Goal: Contribute content: Add original content to the website for others to see

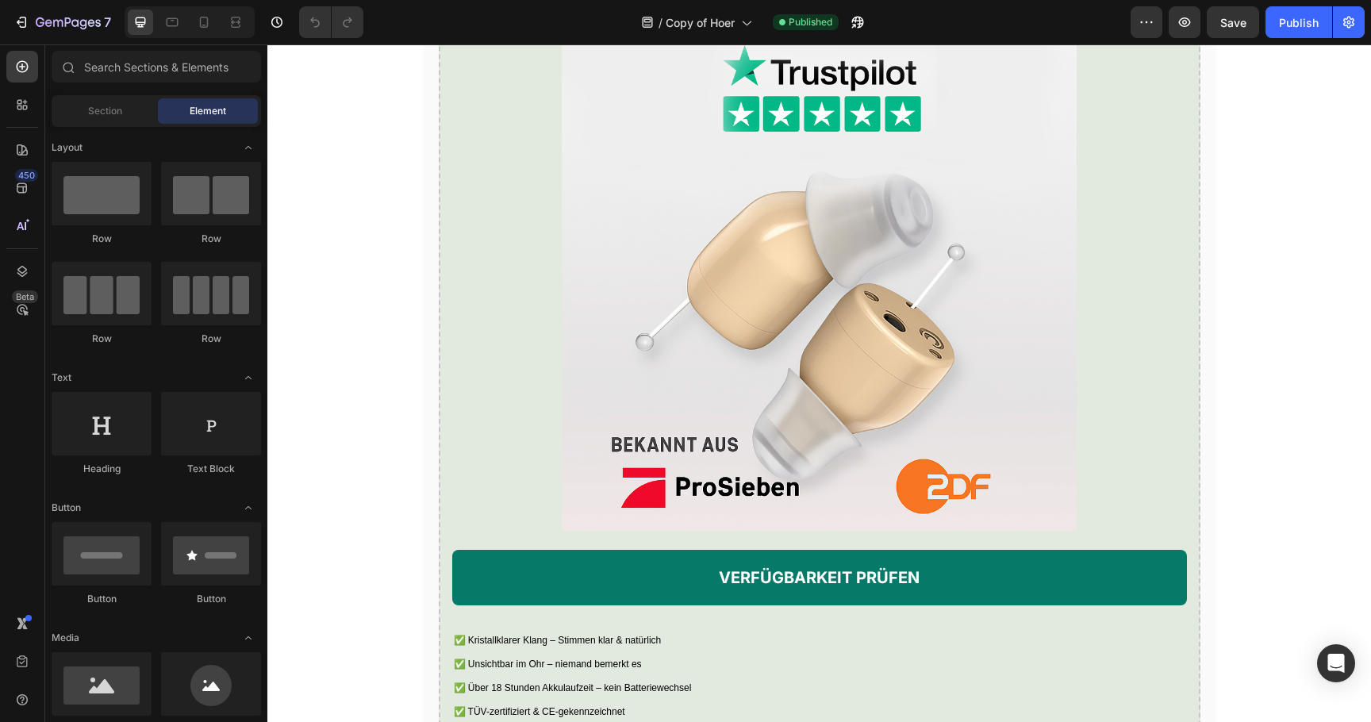
scroll to position [2858, 0]
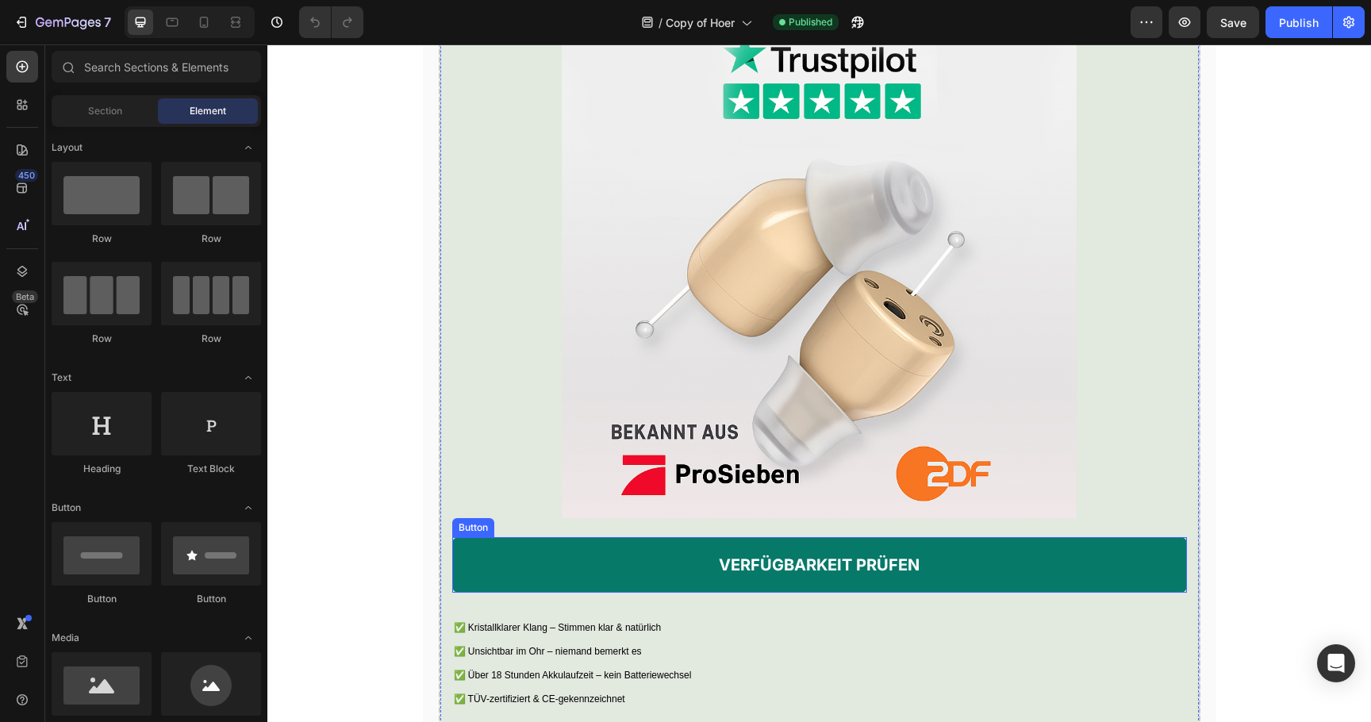
click at [551, 593] on link "VERFÜGBARKEIT PRÜFEN" at bounding box center [819, 565] width 735 height 56
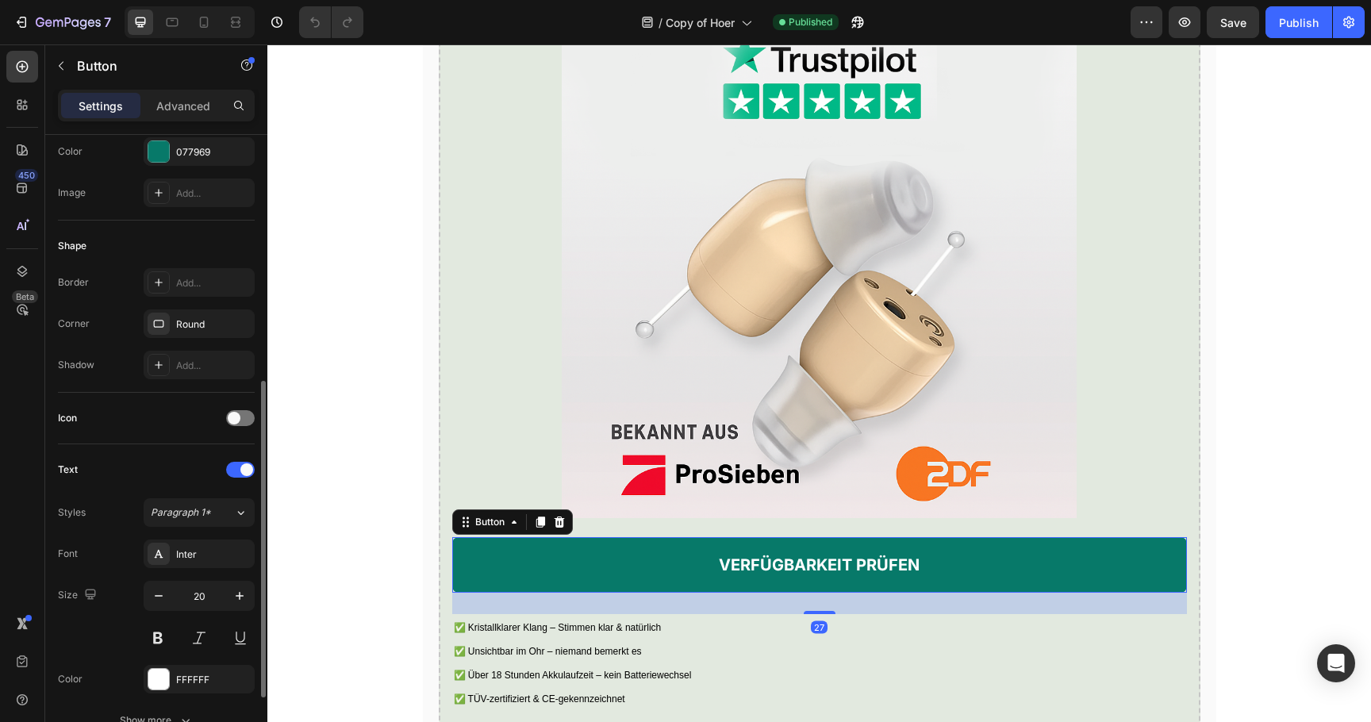
scroll to position [517, 0]
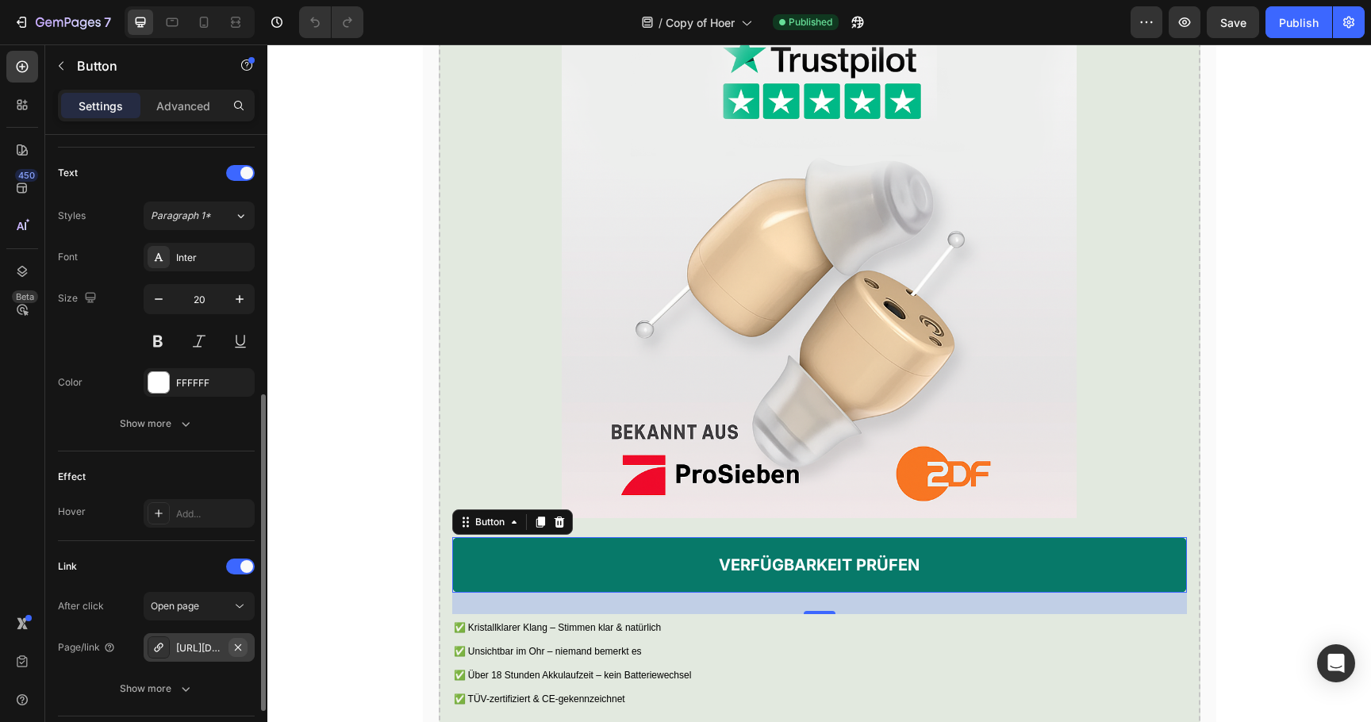
click at [240, 653] on button "button" at bounding box center [238, 647] width 19 height 19
click at [213, 653] on div "Add..." at bounding box center [213, 648] width 75 height 14
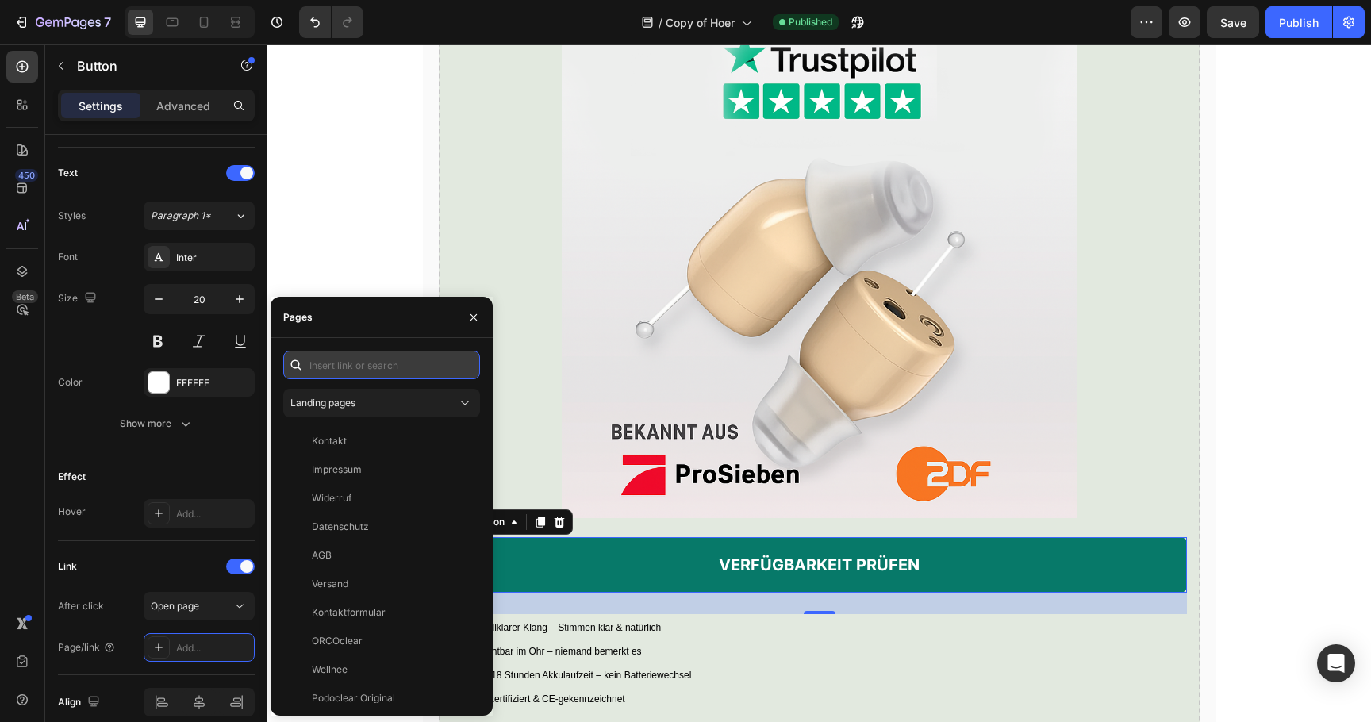
click at [366, 364] on input "text" at bounding box center [381, 365] width 197 height 29
paste input "[URL][DOMAIN_NAME]"
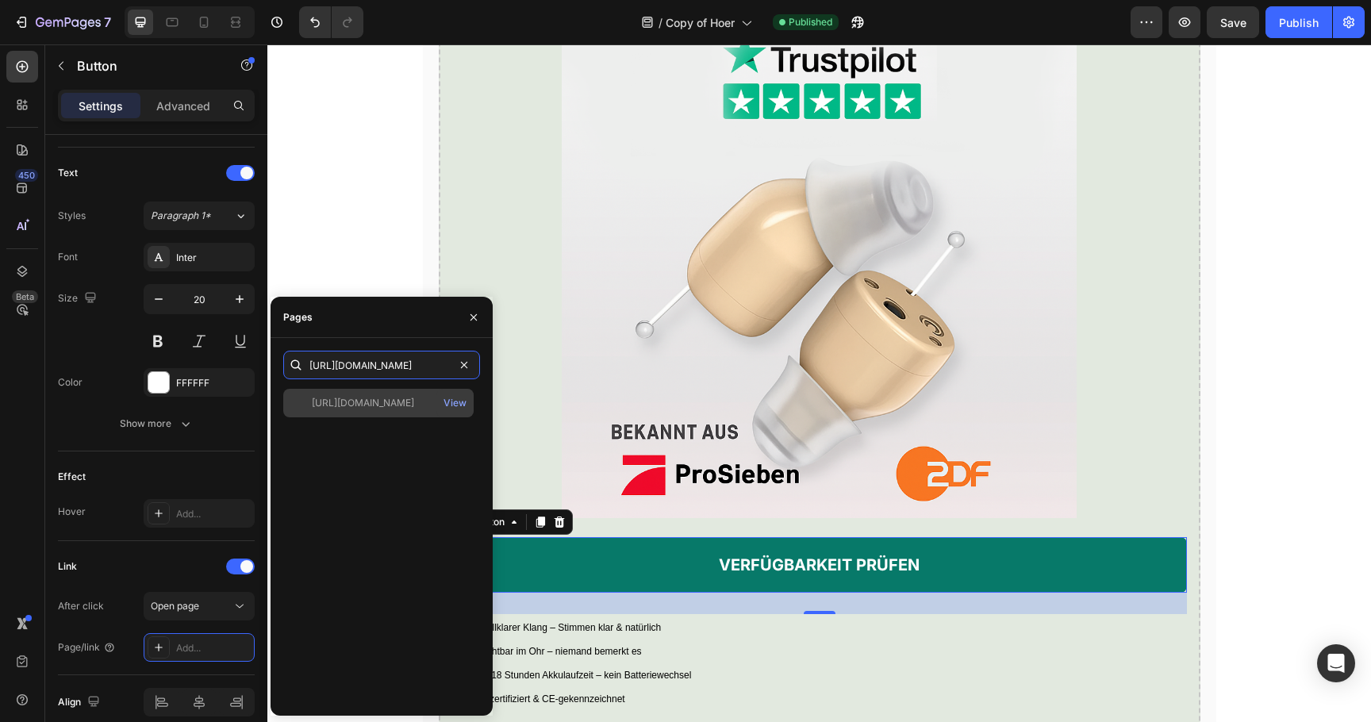
type input "[URL][DOMAIN_NAME]"
click at [374, 401] on div "[URL][DOMAIN_NAME]" at bounding box center [363, 403] width 102 height 14
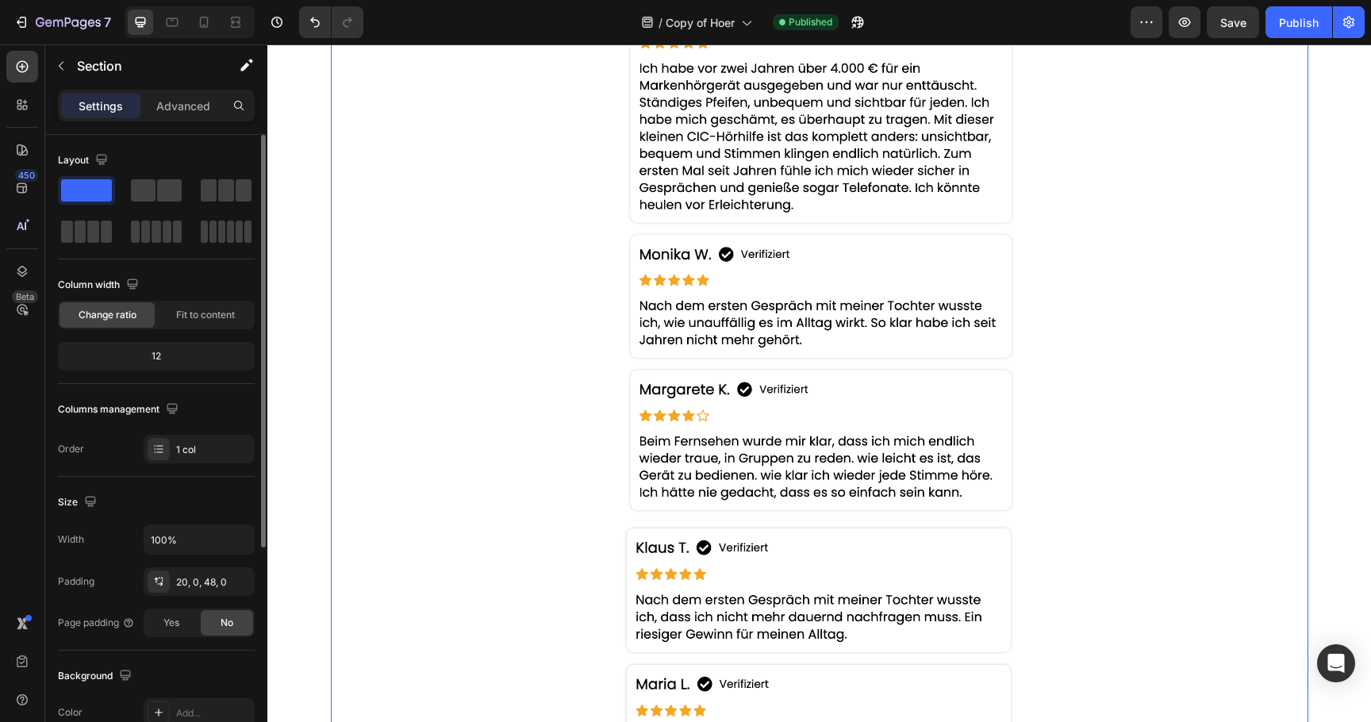
scroll to position [3807, 0]
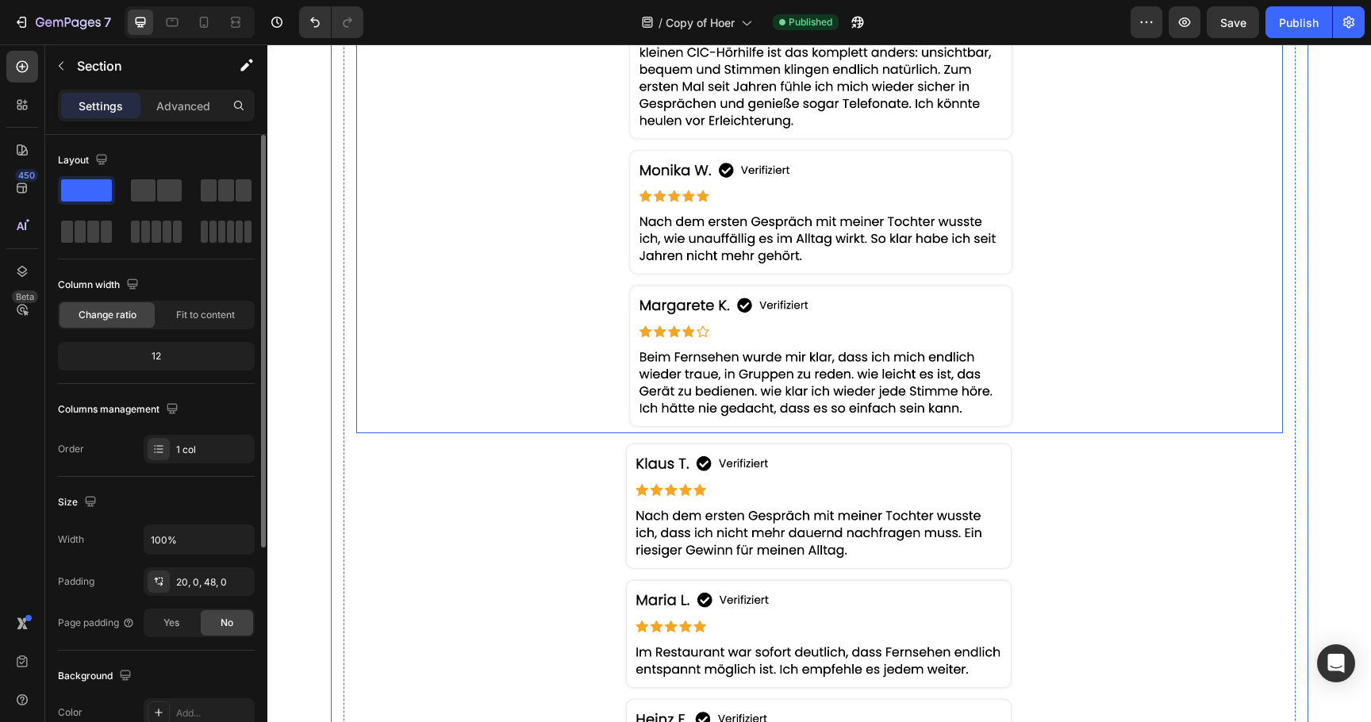
click at [681, 127] on img at bounding box center [819, 122] width 397 height 624
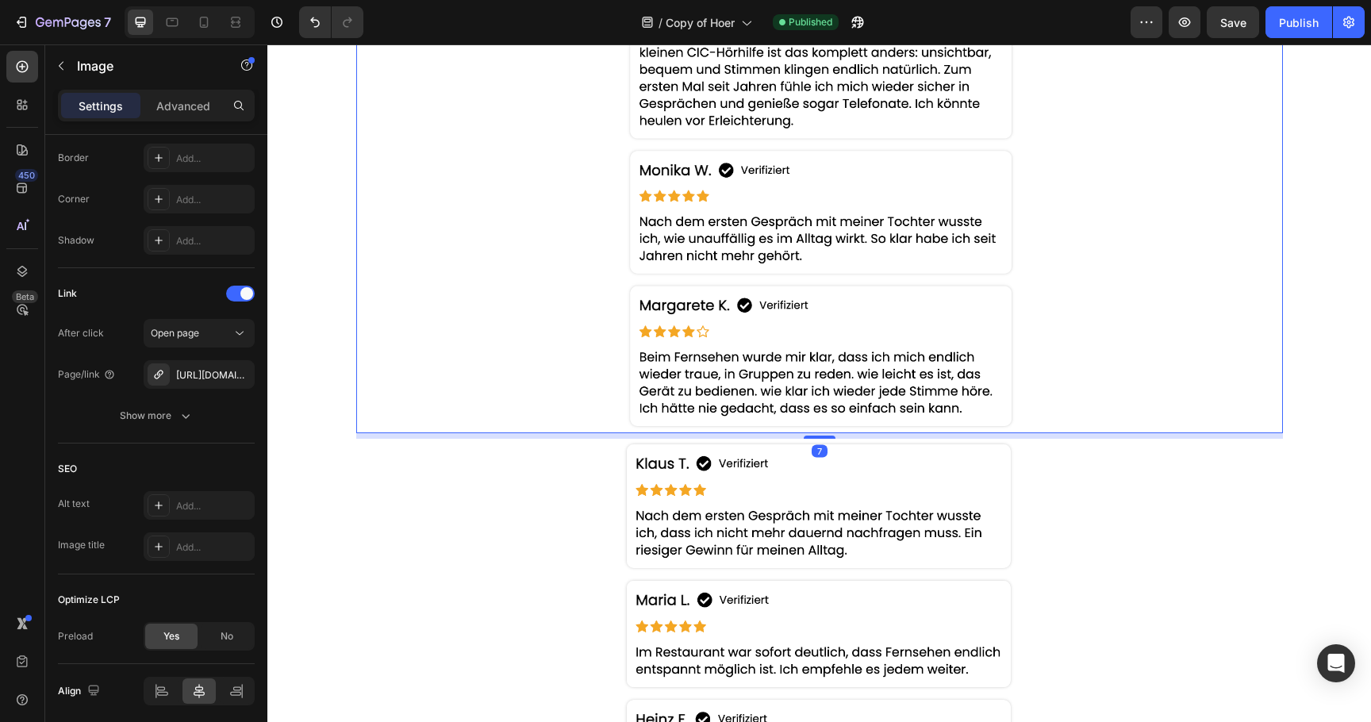
scroll to position [648, 0]
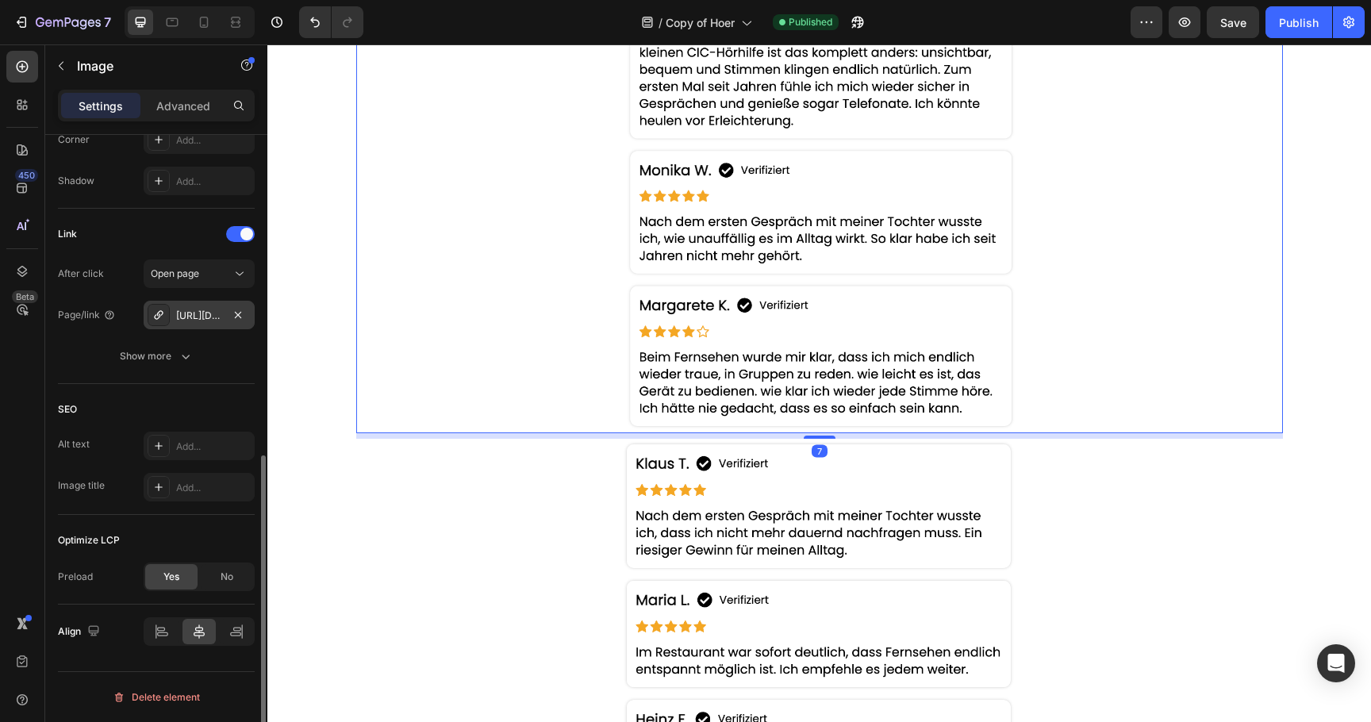
click at [179, 322] on div "[URL][DOMAIN_NAME]" at bounding box center [199, 315] width 111 height 29
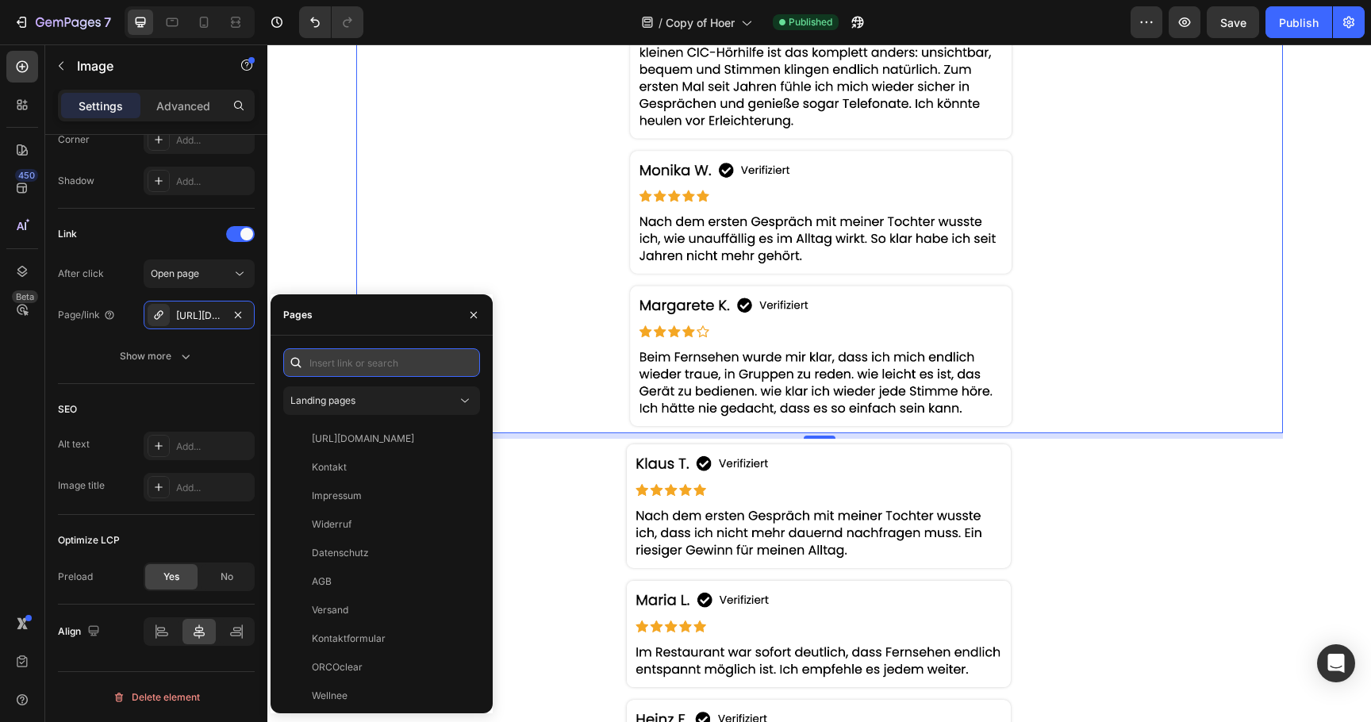
click at [348, 363] on input "text" at bounding box center [381, 362] width 197 height 29
paste input "[URL][DOMAIN_NAME]"
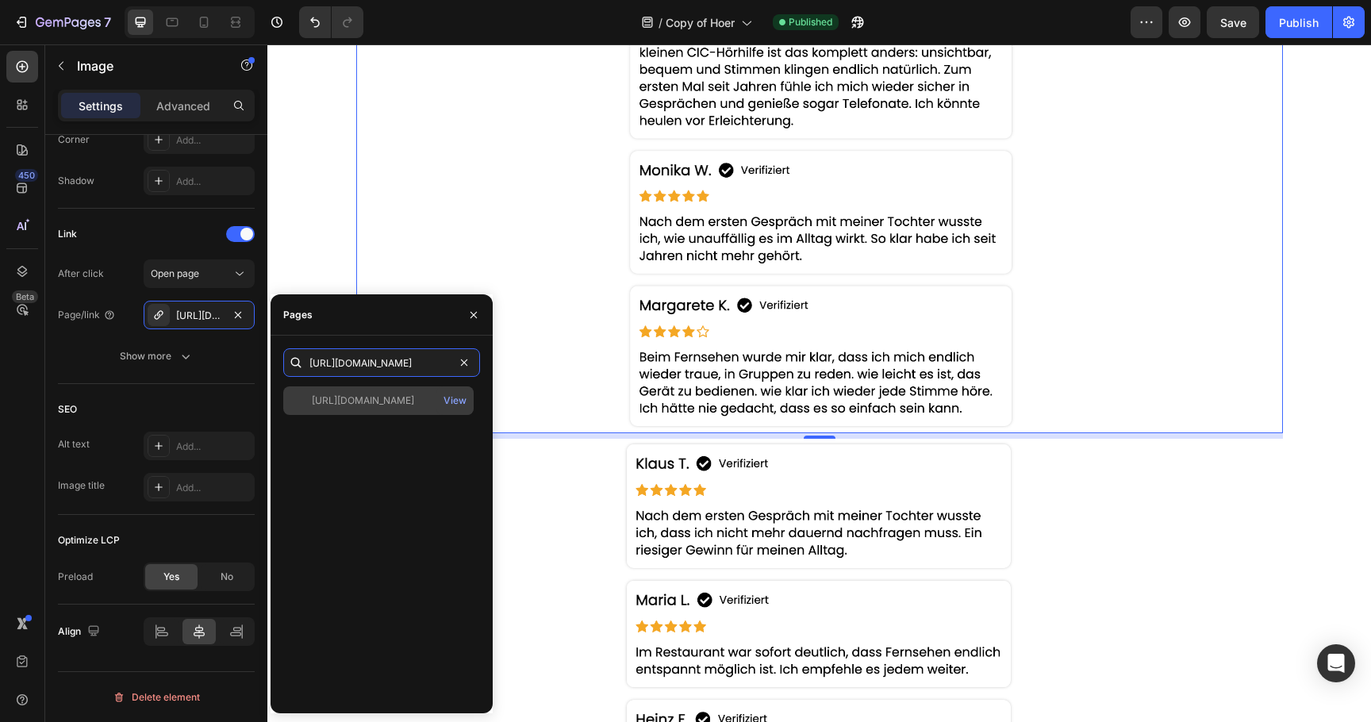
type input "[URL][DOMAIN_NAME]"
click at [378, 409] on div "[URL][DOMAIN_NAME] View" at bounding box center [378, 400] width 190 height 29
click at [465, 188] on link at bounding box center [819, 122] width 927 height 624
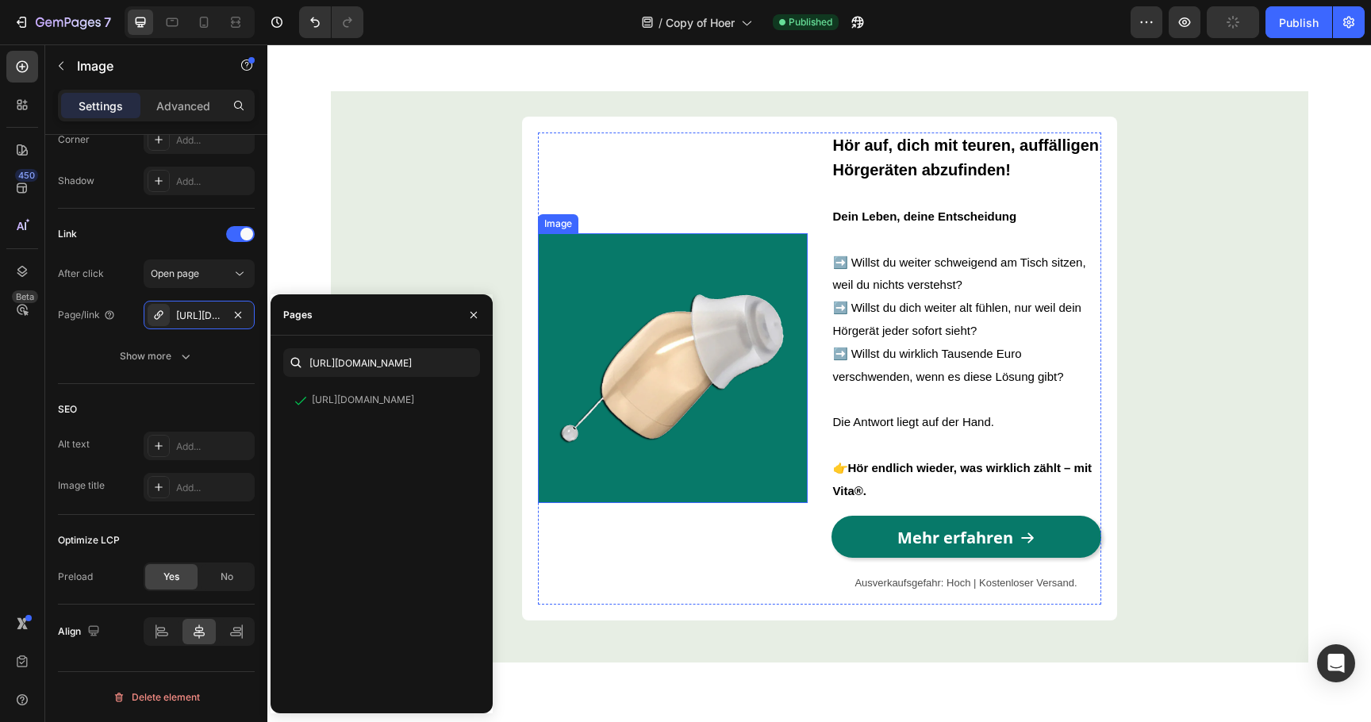
scroll to position [4819, 0]
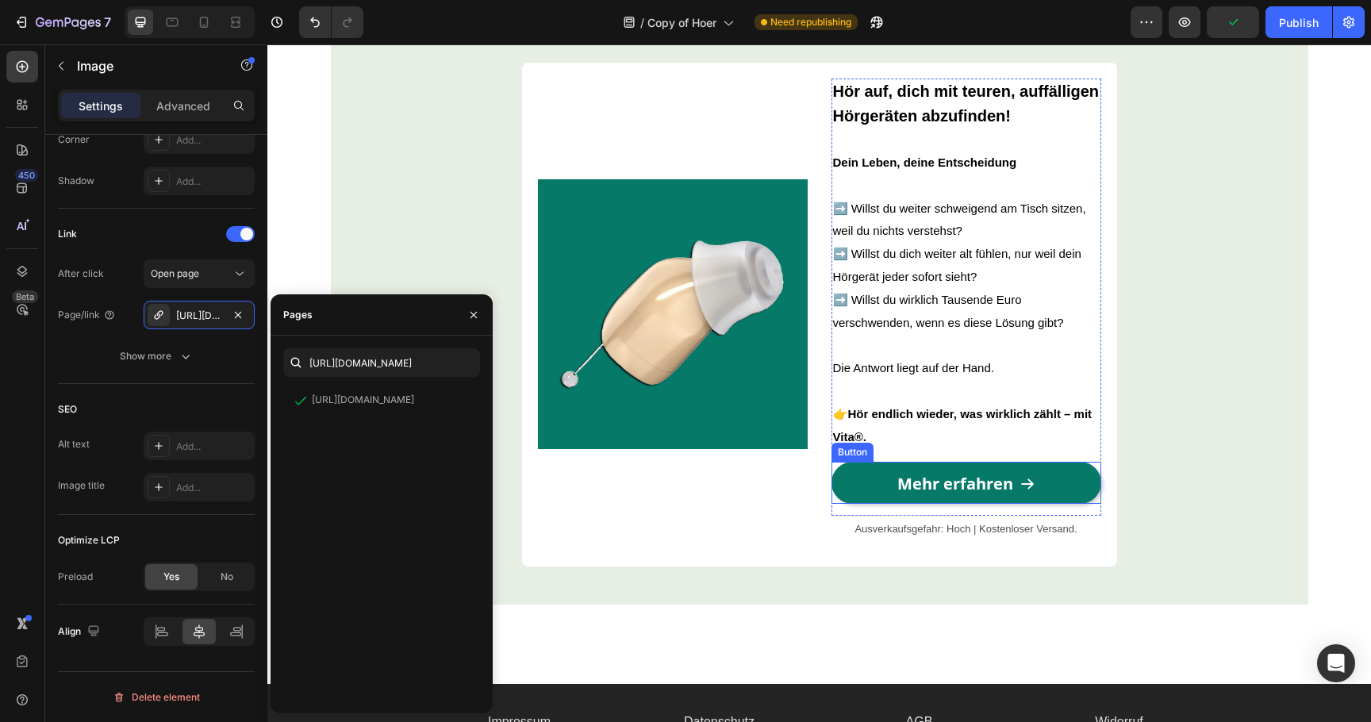
click at [848, 501] on link "Mehr erfahren" at bounding box center [967, 483] width 270 height 42
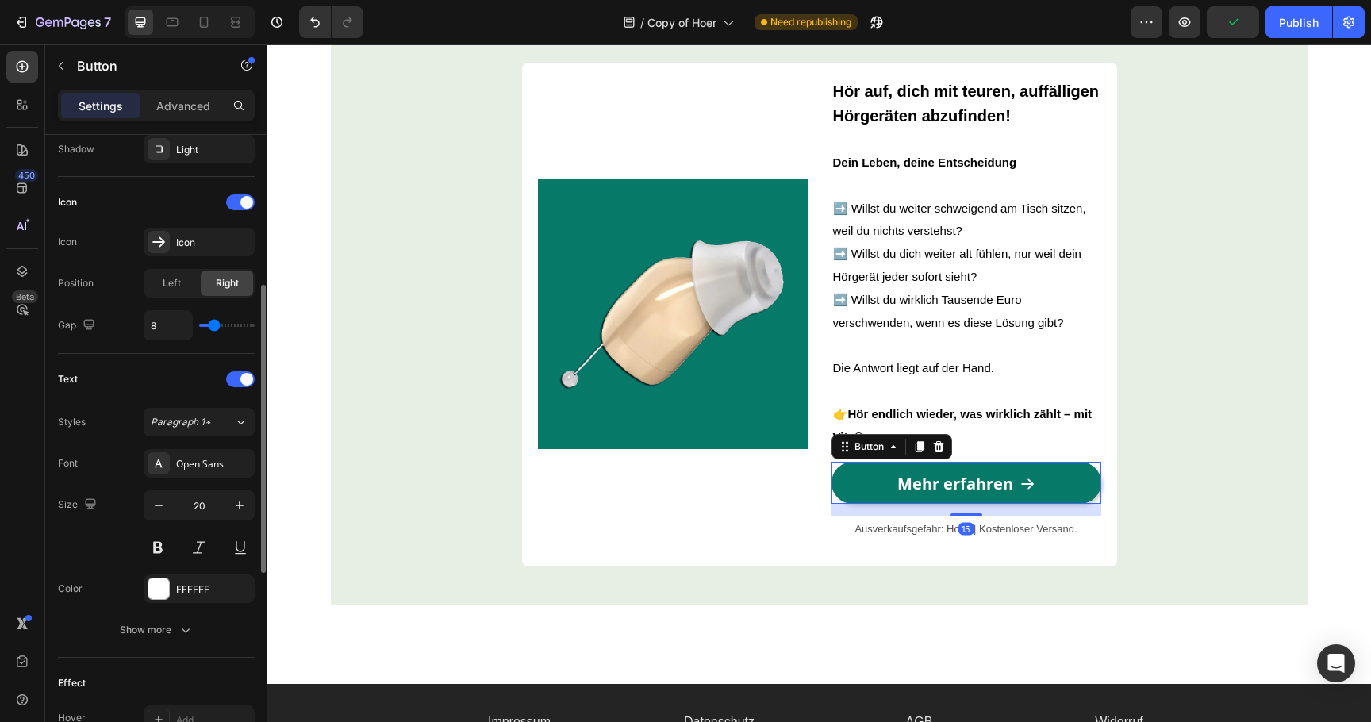
scroll to position [755, 0]
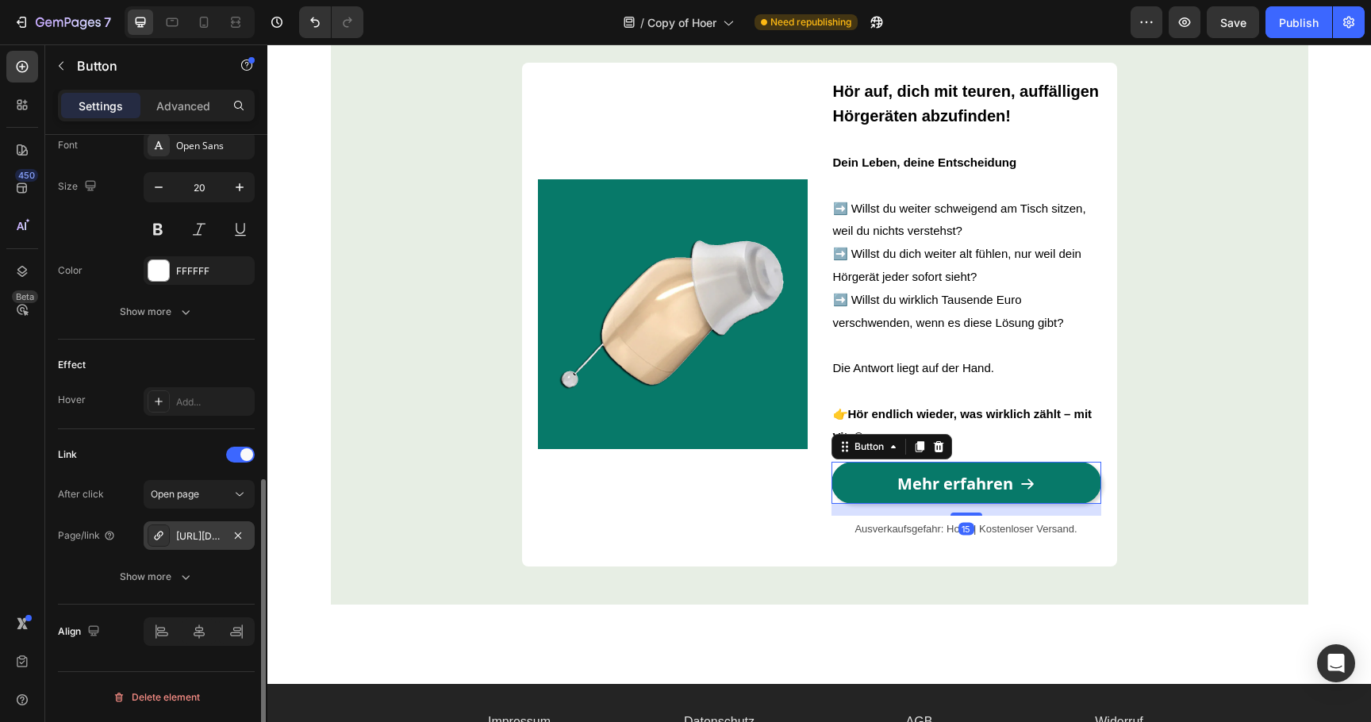
click at [194, 524] on div "[URL][DOMAIN_NAME]" at bounding box center [199, 535] width 111 height 29
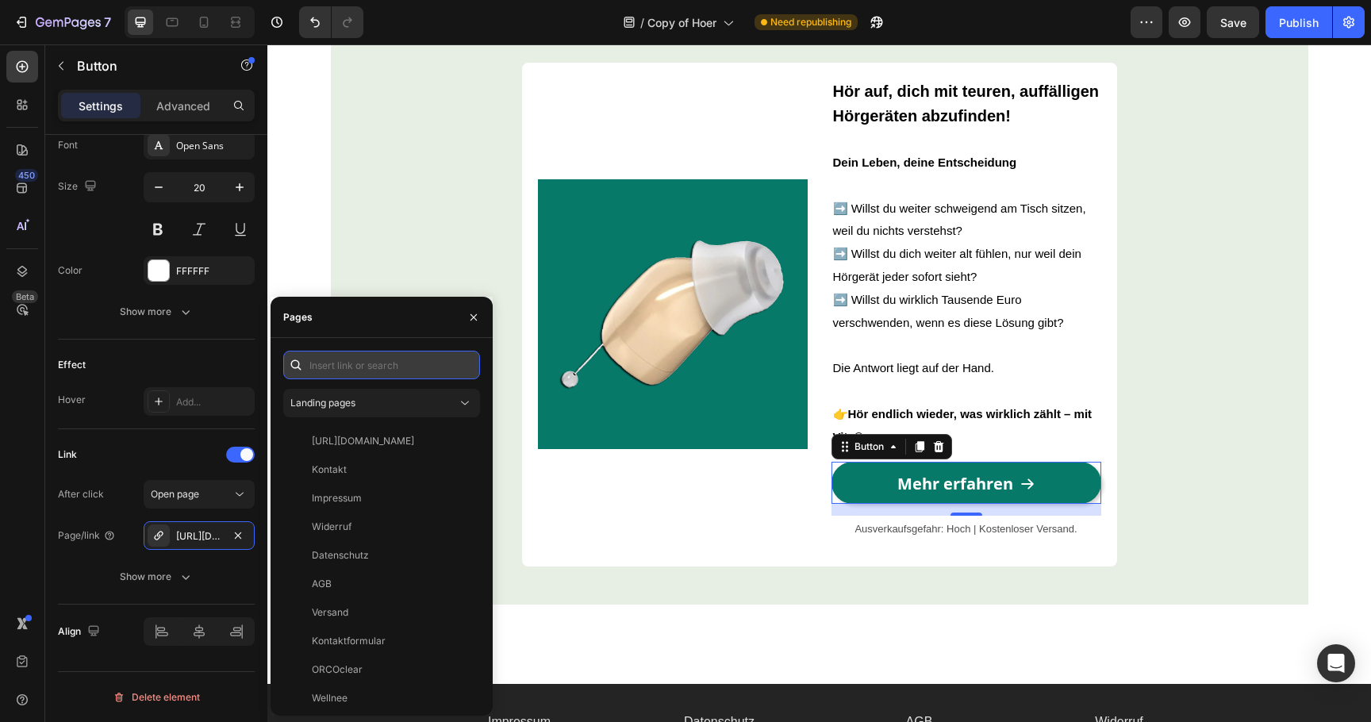
click at [361, 371] on input "text" at bounding box center [381, 365] width 197 height 29
paste input "[URL][DOMAIN_NAME]"
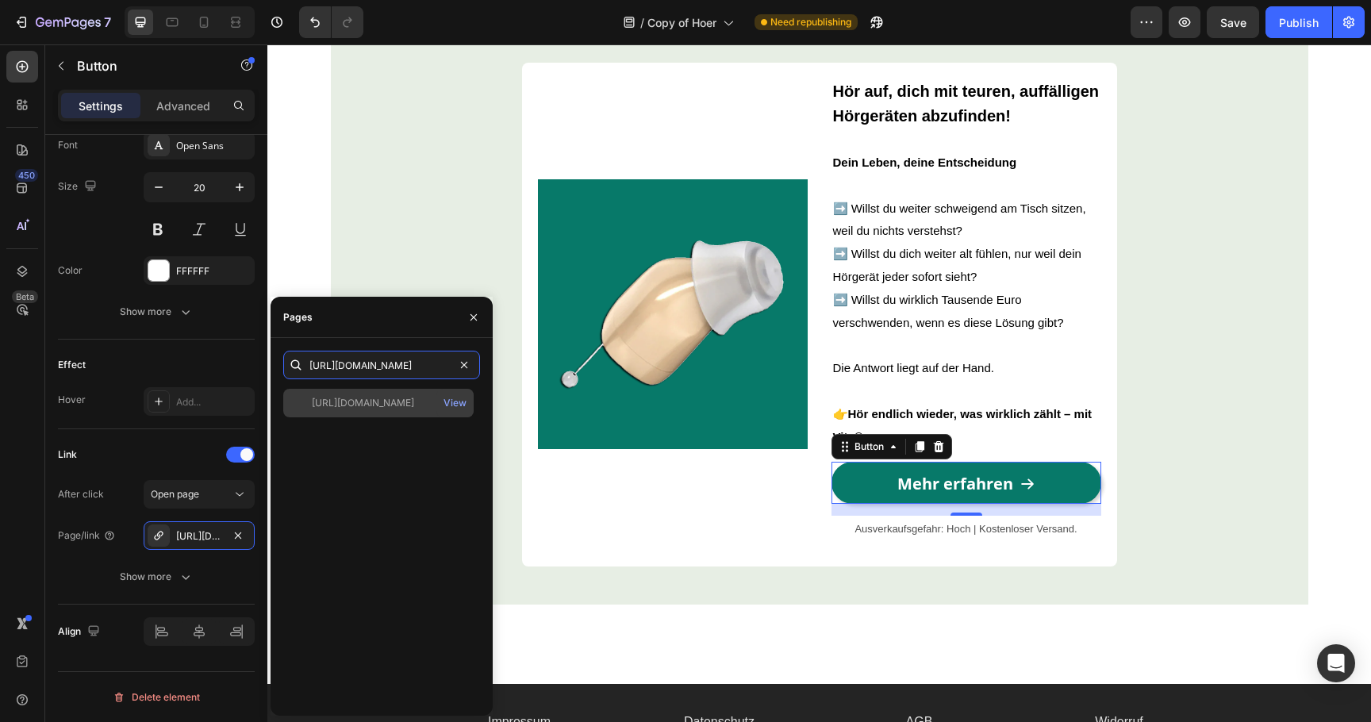
type input "[URL][DOMAIN_NAME]"
click at [386, 402] on div "[URL][DOMAIN_NAME]" at bounding box center [363, 403] width 102 height 14
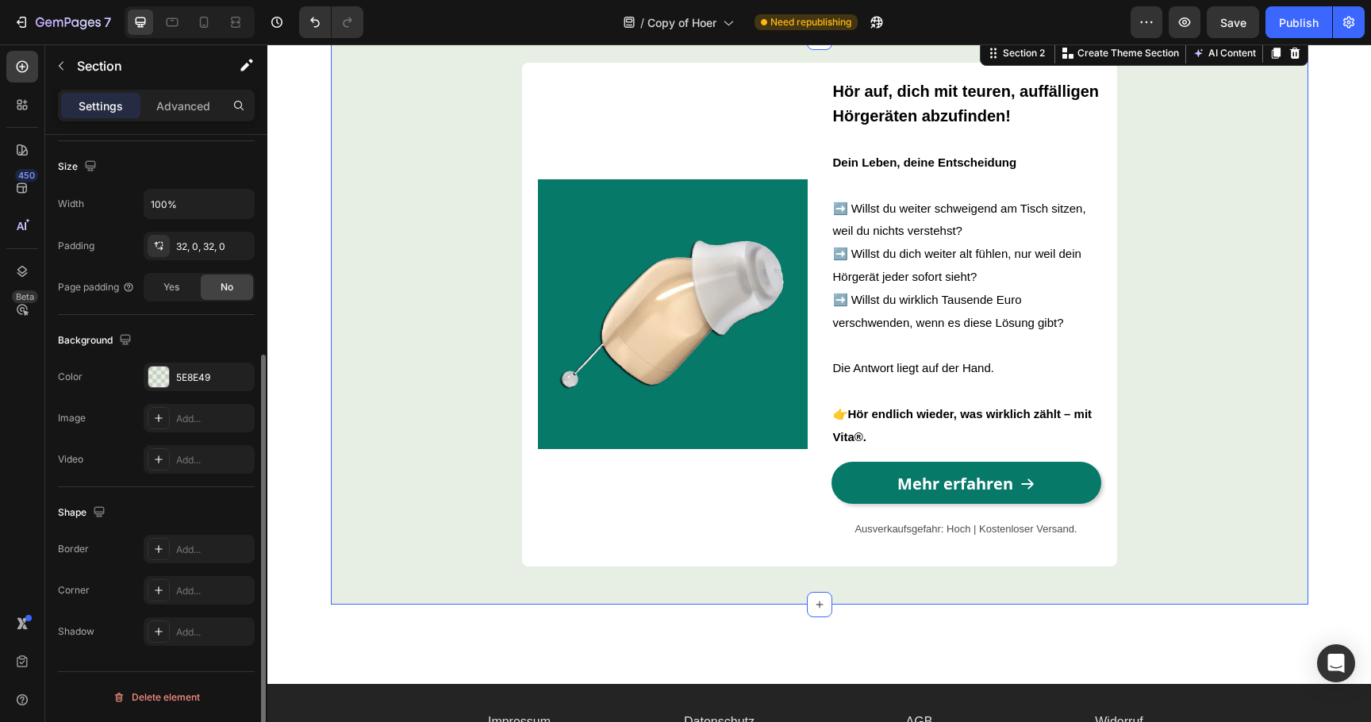
click at [410, 202] on div "Image Hör auf, dich mit teuren, auffälligen Hörgeräten abzufinden! Dein Leben, …" at bounding box center [820, 321] width 978 height 517
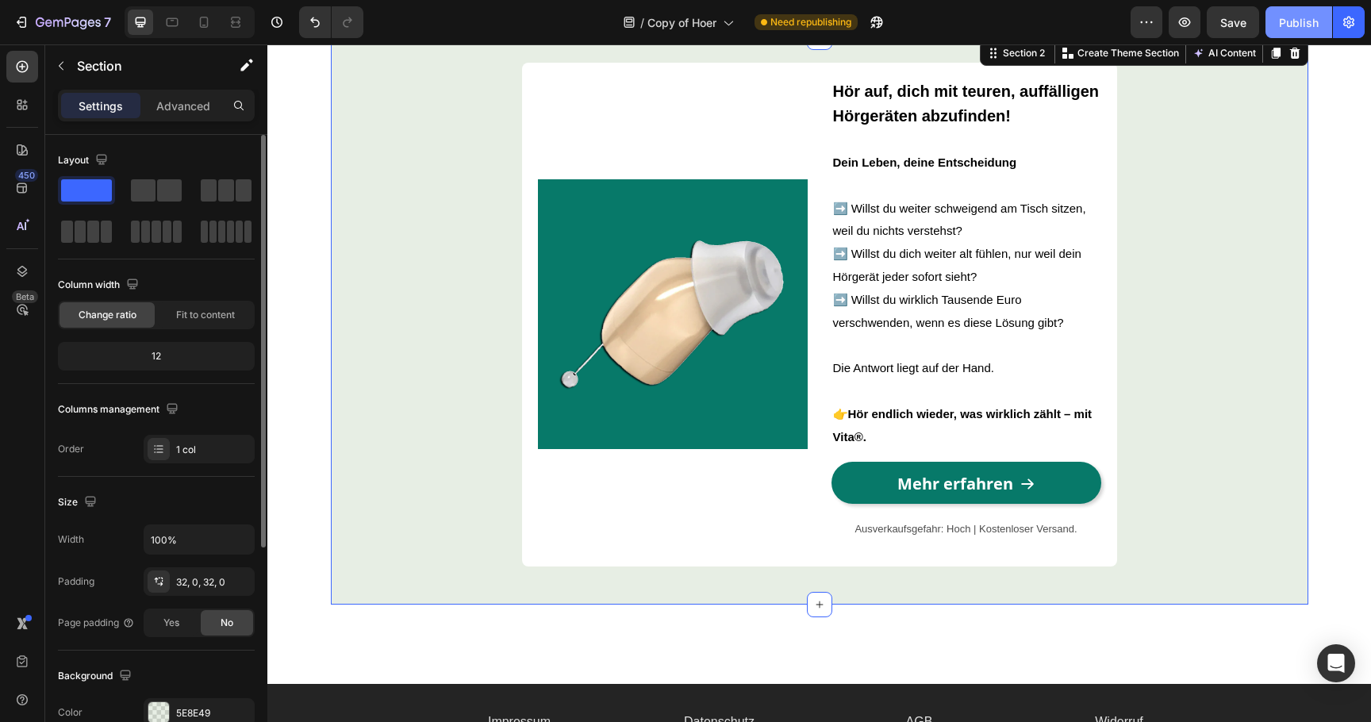
click at [1292, 29] on div "Publish" at bounding box center [1299, 22] width 40 height 17
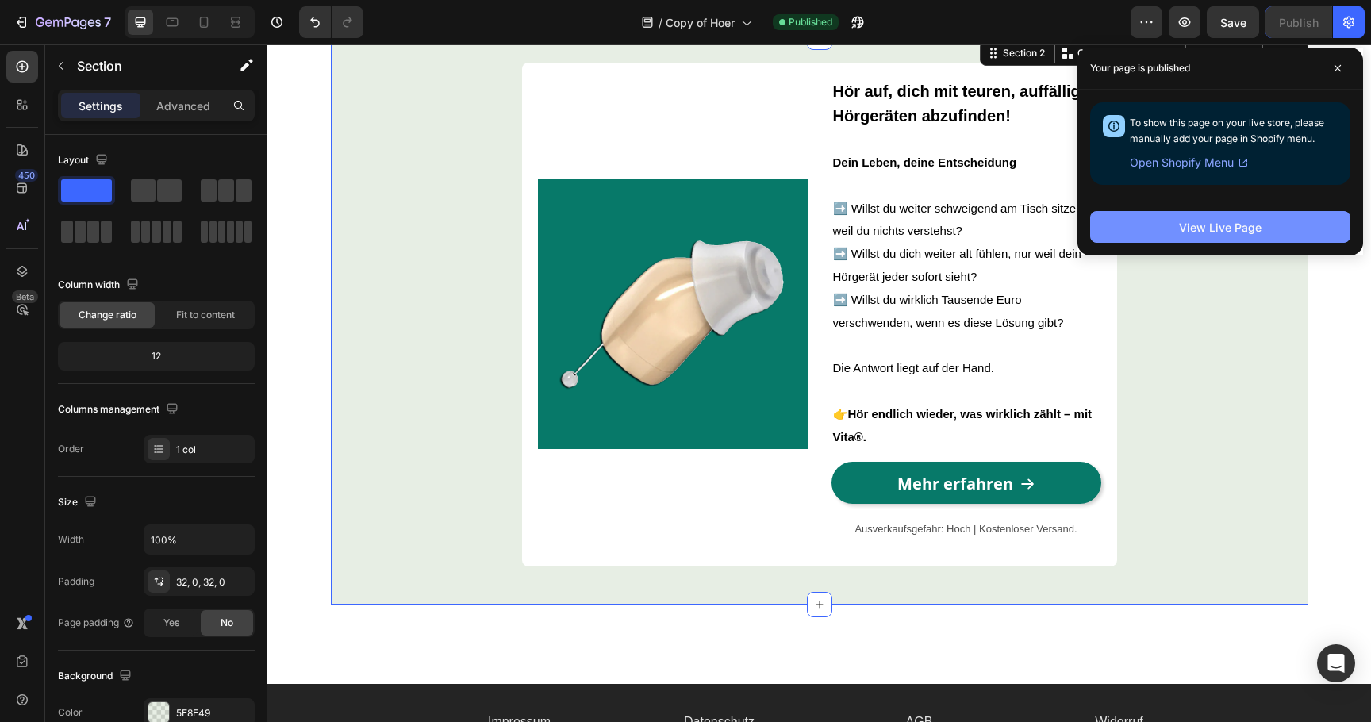
click at [1162, 225] on button "View Live Page" at bounding box center [1220, 227] width 260 height 32
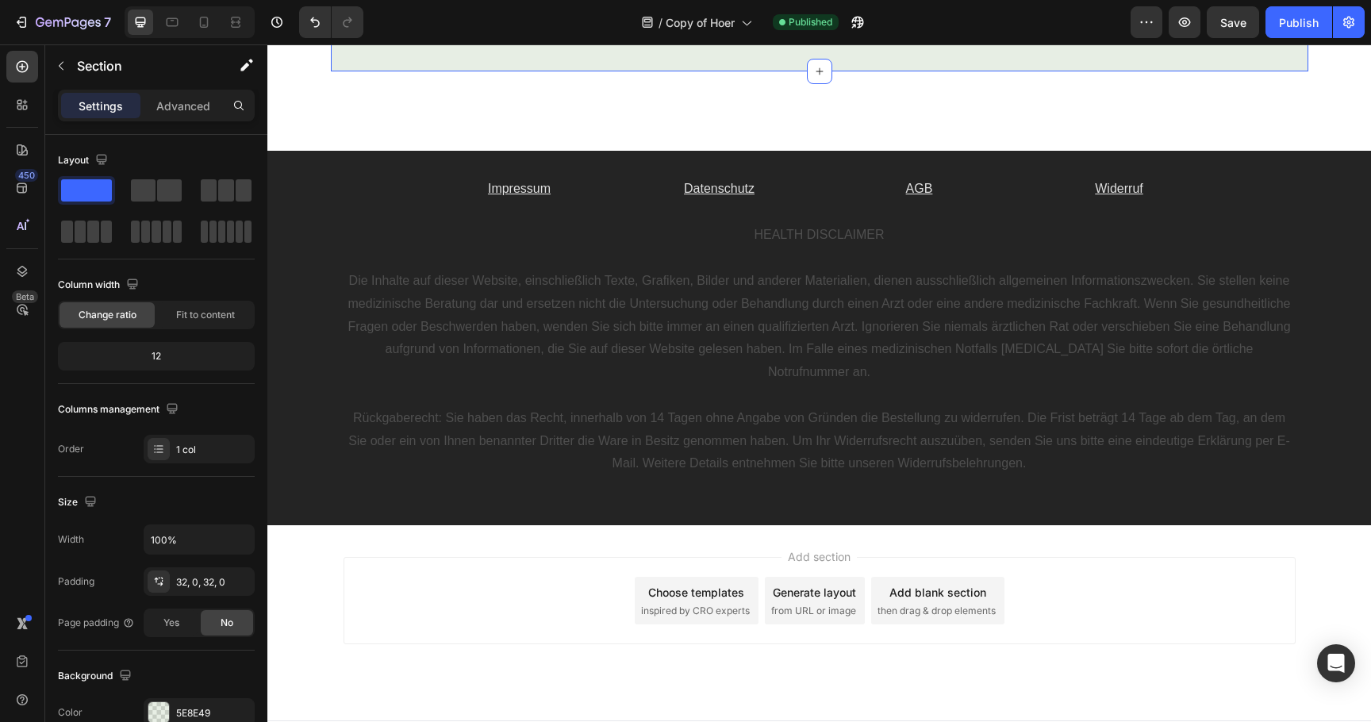
scroll to position [5389, 0]
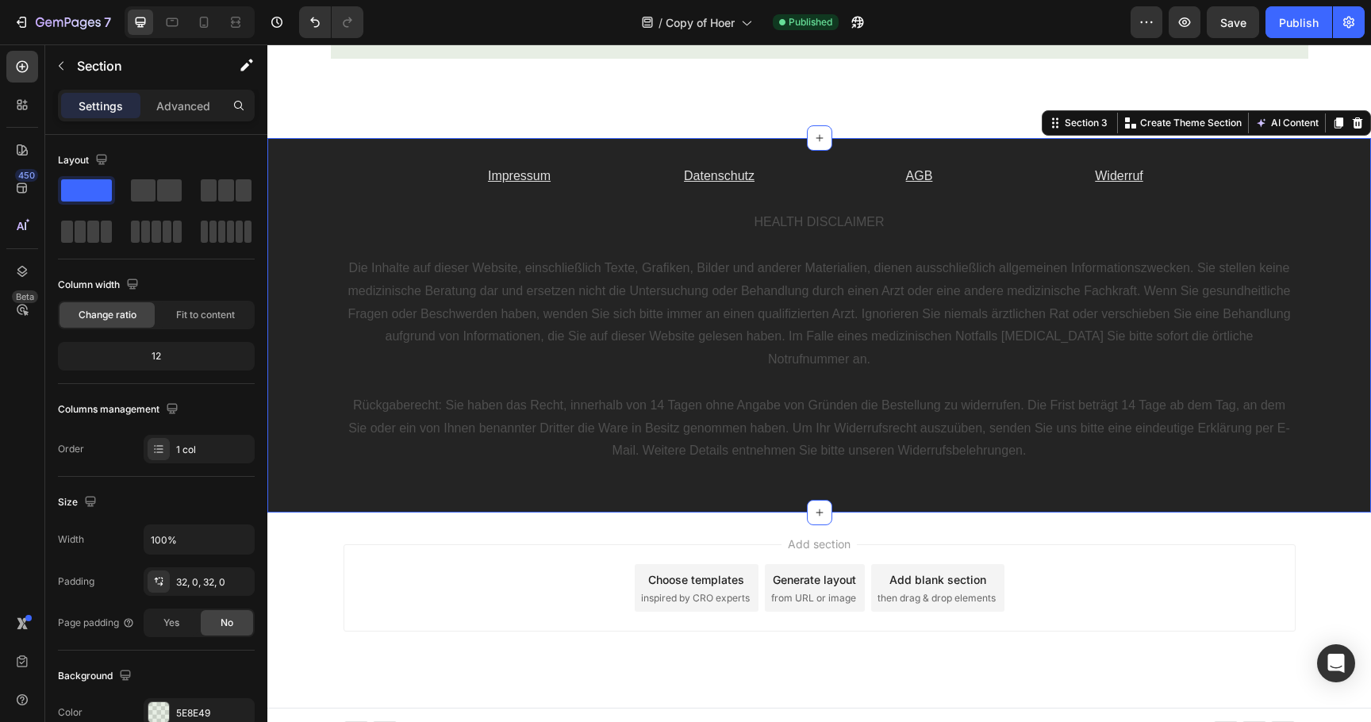
click at [962, 151] on div "Impressum Text Block Datenschutz Text Block AGB Text Block Widerruf Text Block …" at bounding box center [819, 325] width 1104 height 375
click at [1357, 119] on icon at bounding box center [1357, 123] width 13 height 13
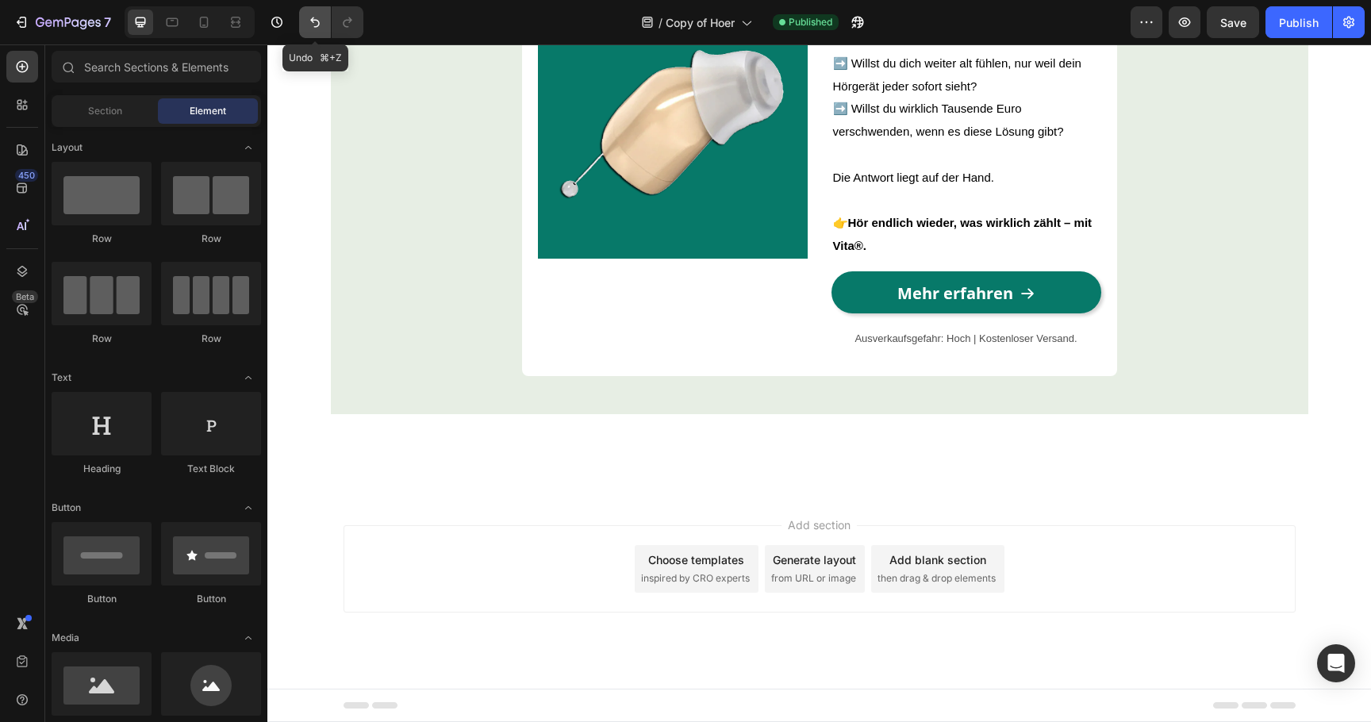
click at [310, 28] on icon "Undo/Redo" at bounding box center [315, 22] width 16 height 16
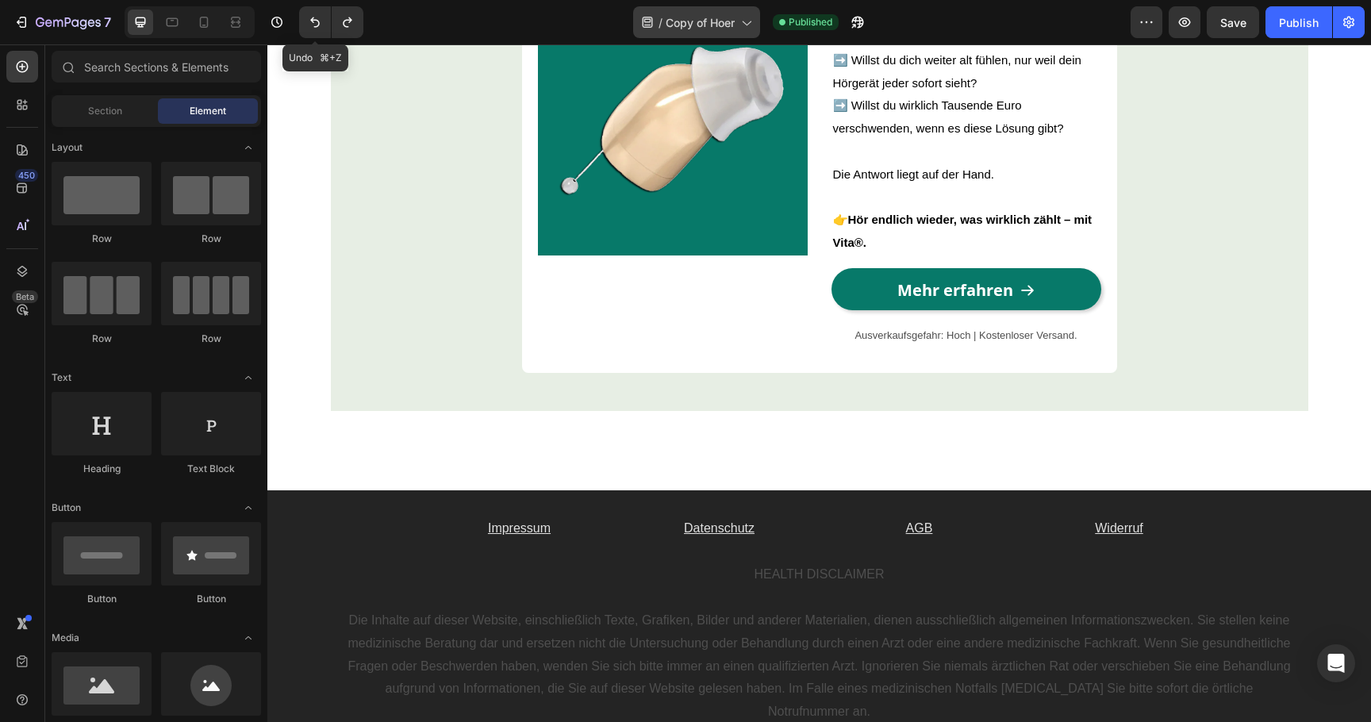
scroll to position [5389, 0]
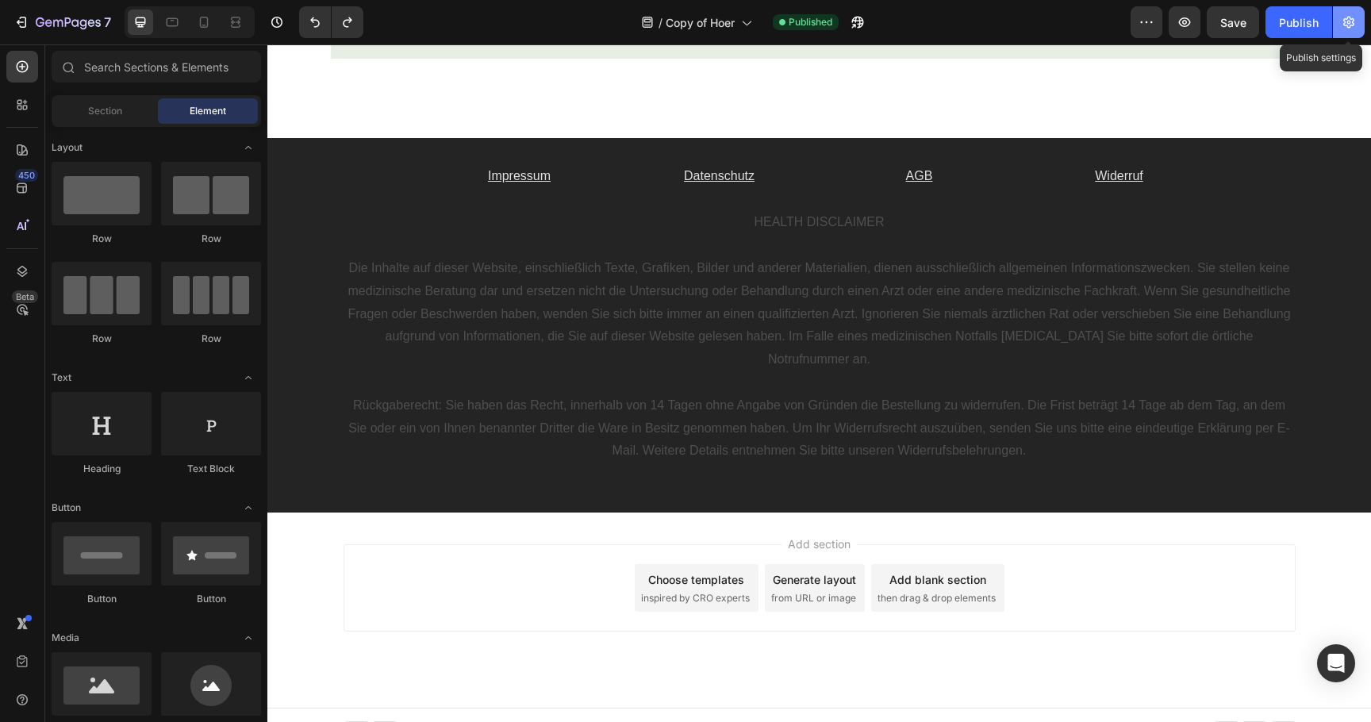
click at [1342, 32] on button "button" at bounding box center [1349, 22] width 32 height 32
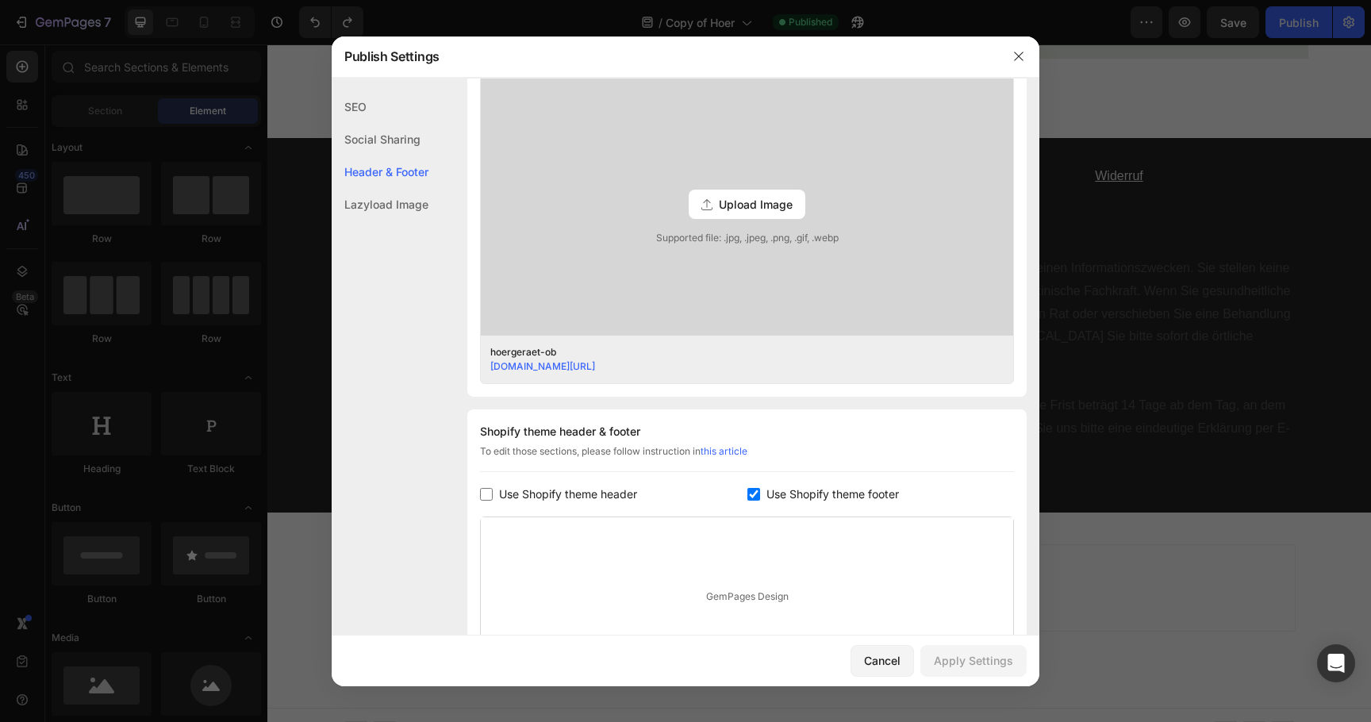
scroll to position [443, 0]
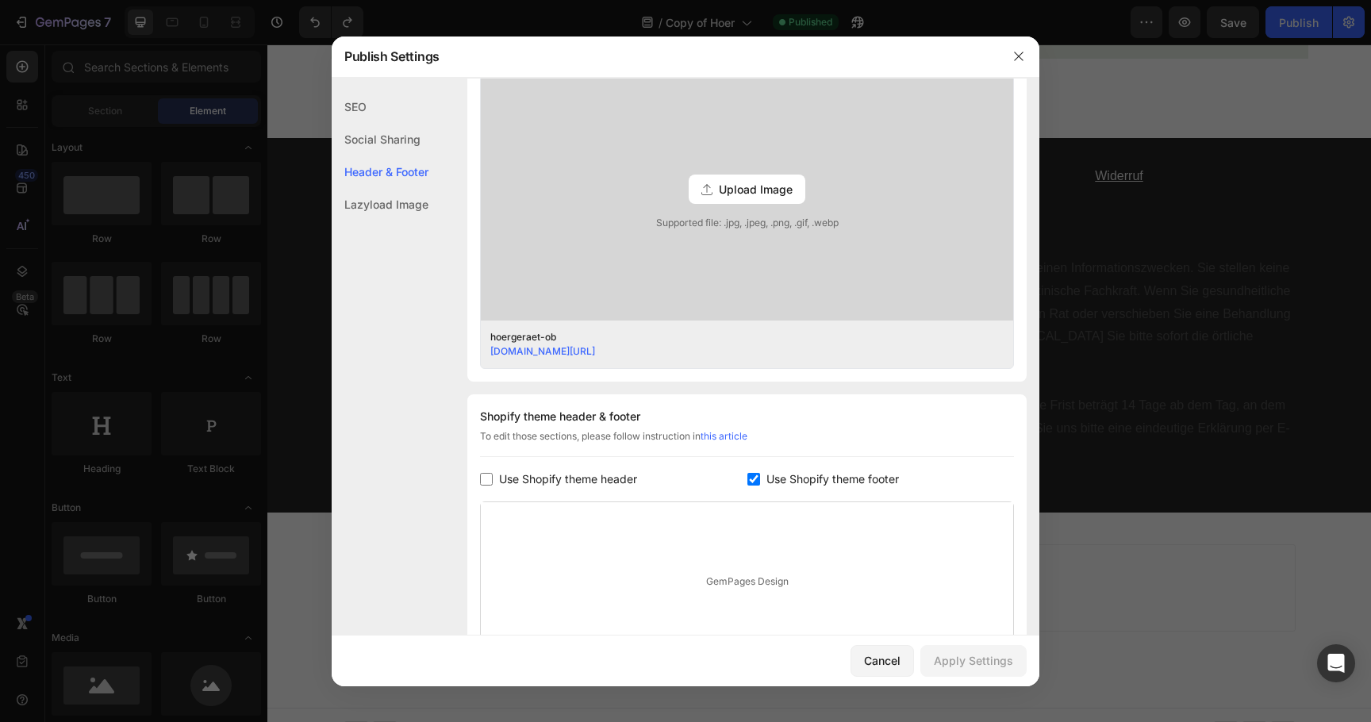
click at [788, 480] on span "Use Shopify theme footer" at bounding box center [833, 479] width 133 height 19
checkbox input "false"
click at [946, 656] on div "Apply Settings" at bounding box center [973, 660] width 79 height 17
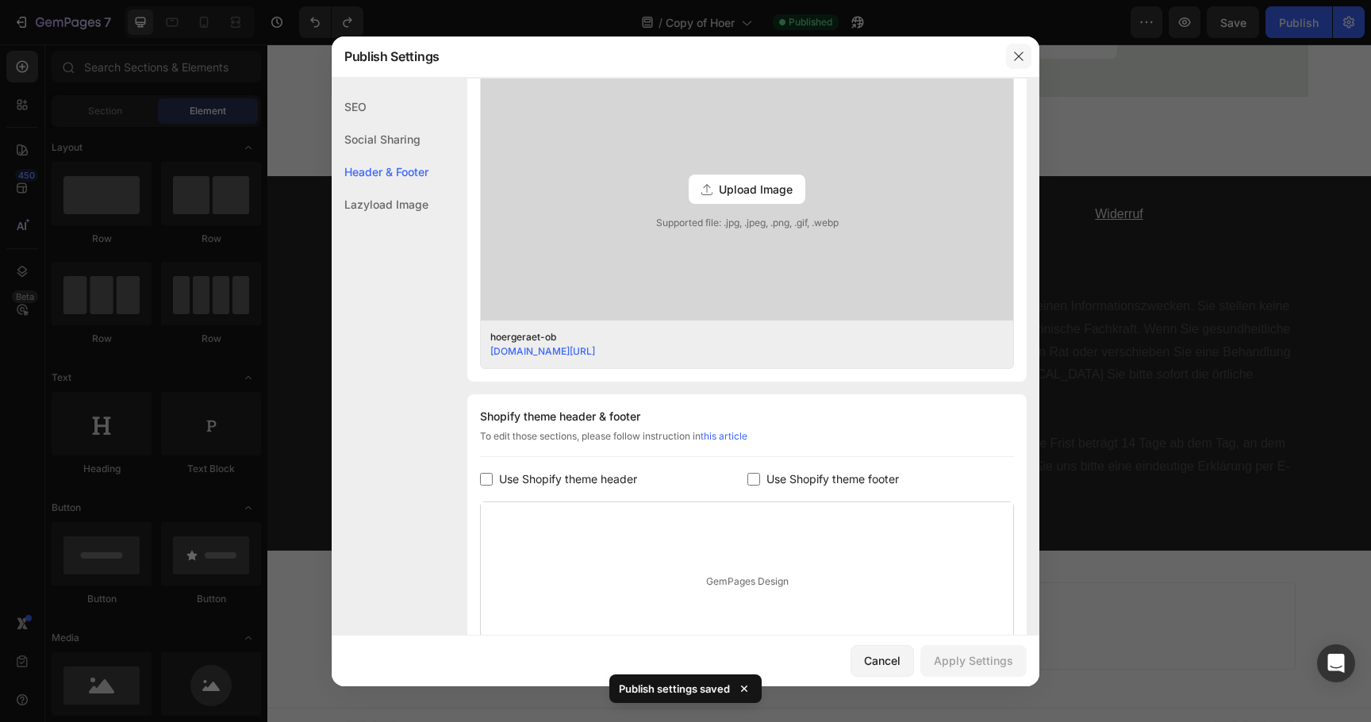
click at [1015, 60] on icon "button" at bounding box center [1018, 56] width 9 height 9
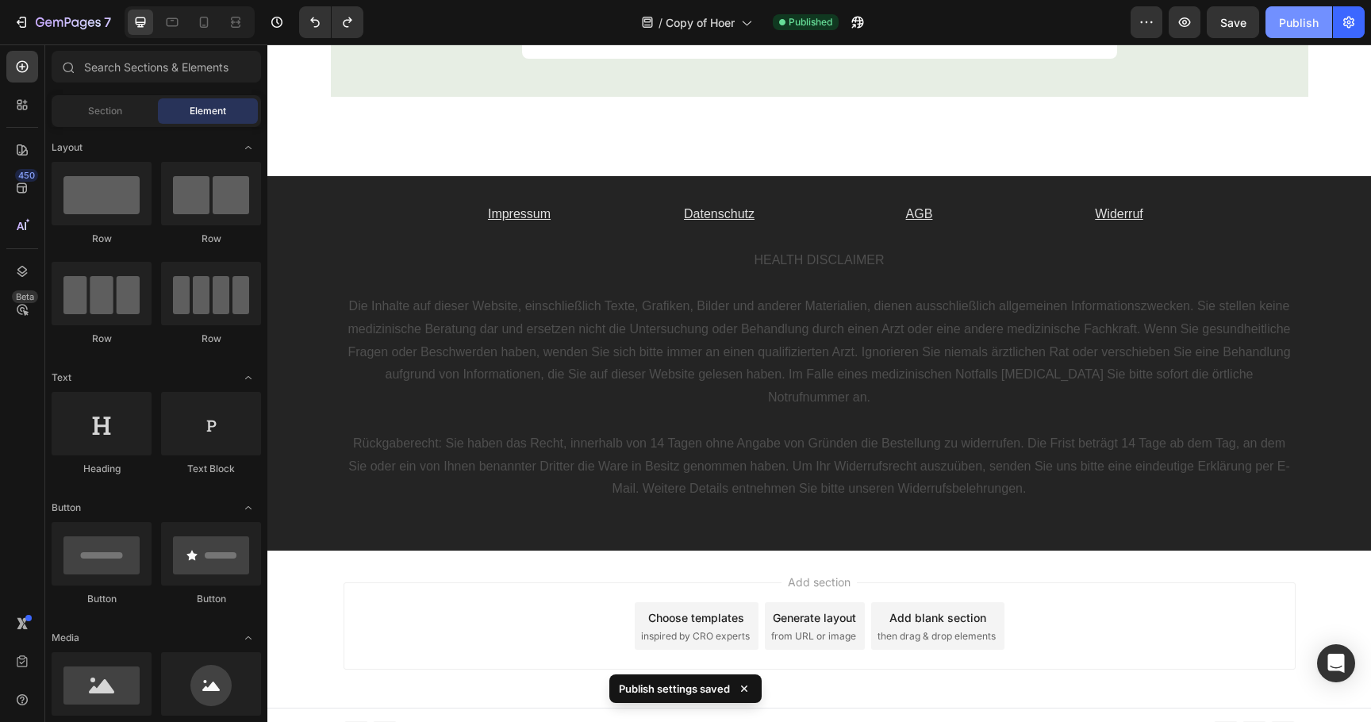
click at [1287, 17] on div "Publish" at bounding box center [1299, 22] width 40 height 17
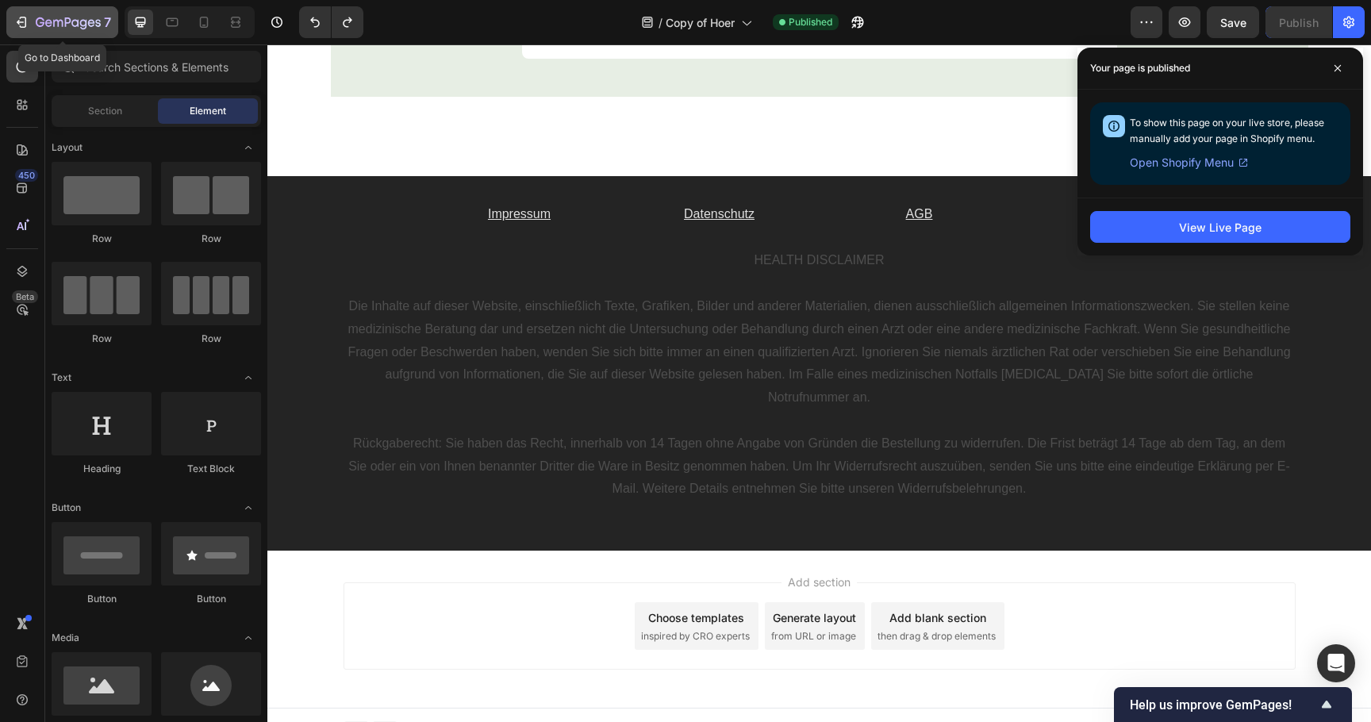
click at [22, 17] on icon "button" at bounding box center [23, 22] width 7 height 11
